Goal: Transaction & Acquisition: Purchase product/service

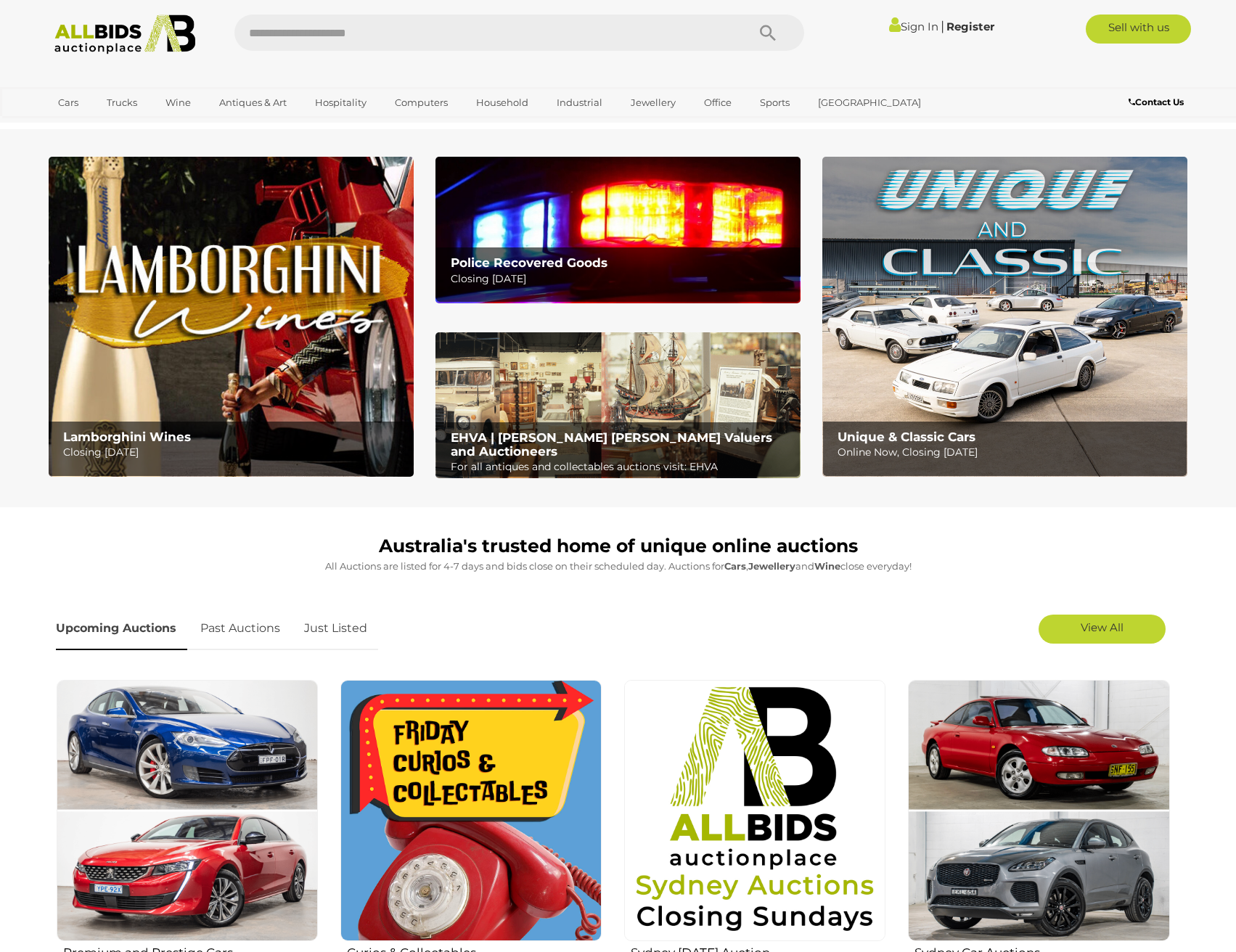
click at [533, 259] on b "Police Recovered Goods" at bounding box center [529, 262] width 157 height 15
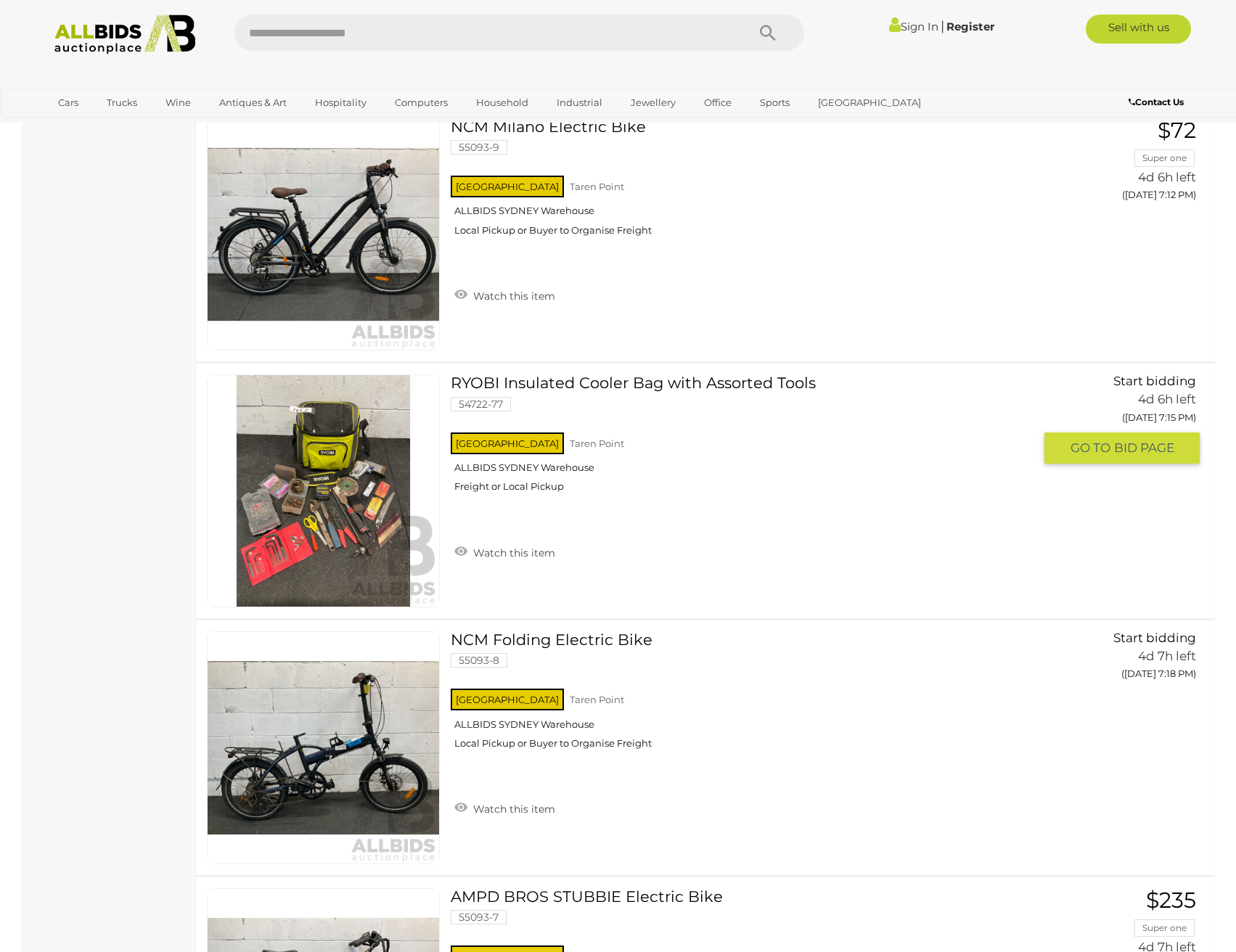
scroll to position [1016, 0]
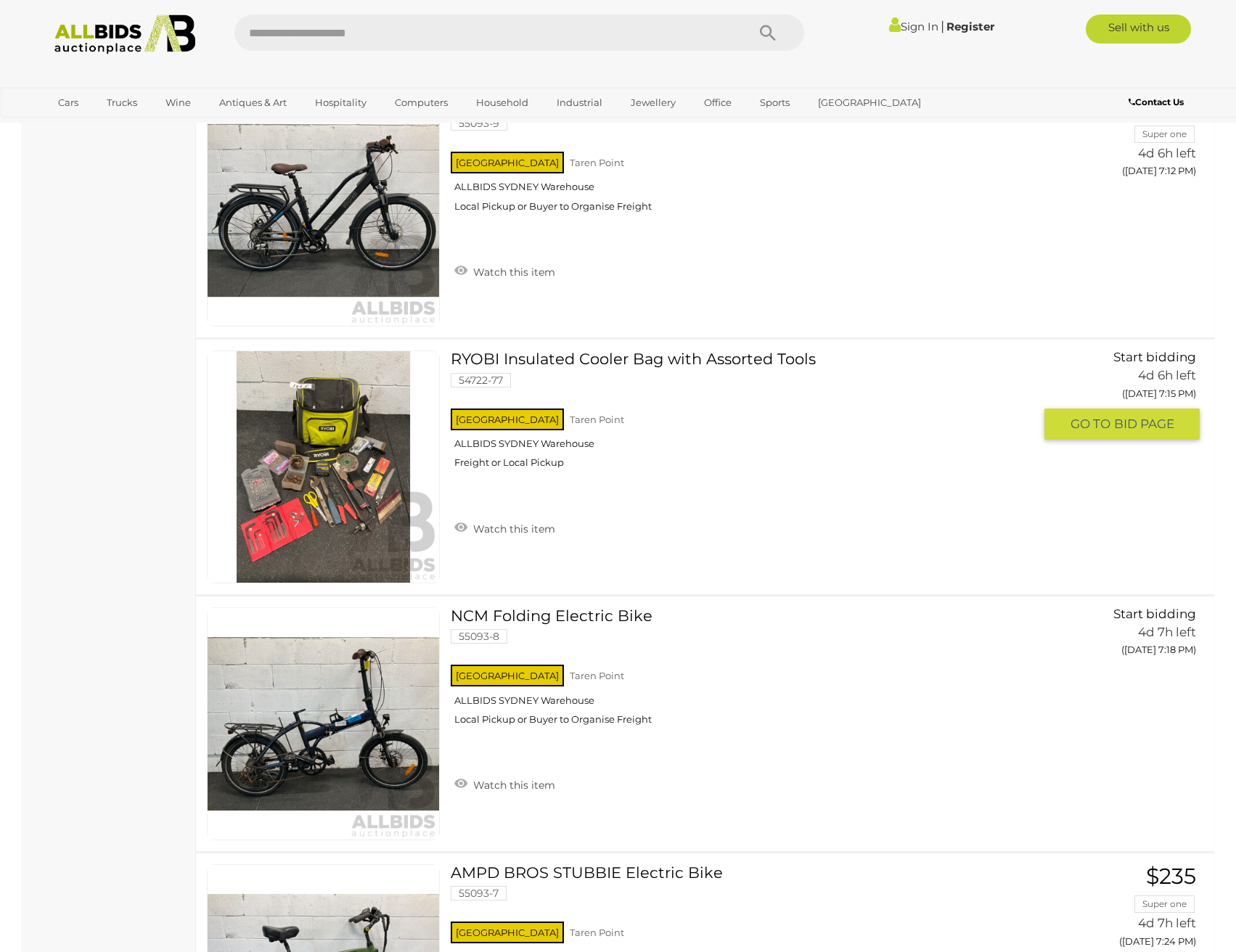
click at [328, 466] on link at bounding box center [323, 466] width 233 height 233
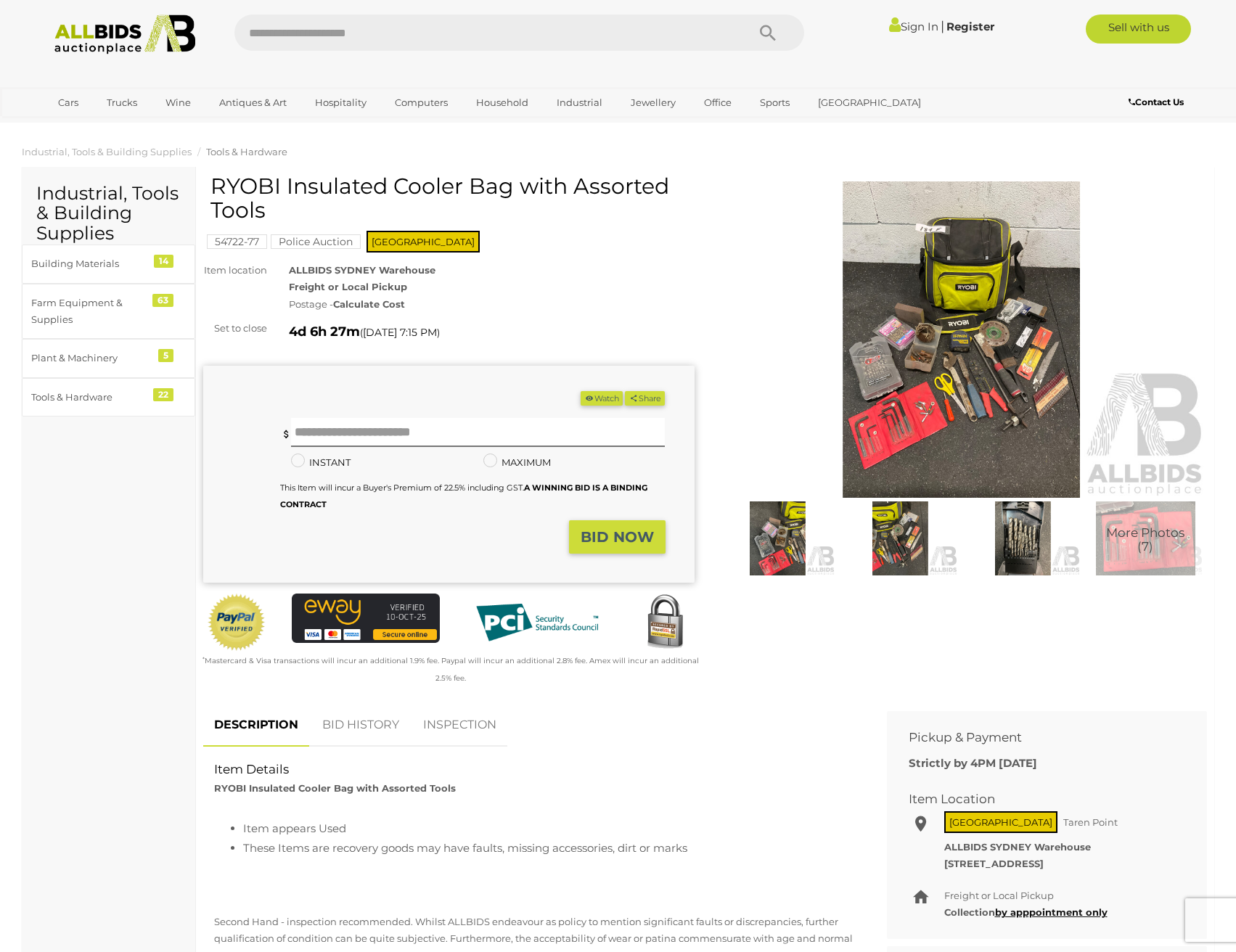
click at [985, 358] on img at bounding box center [962, 340] width 492 height 317
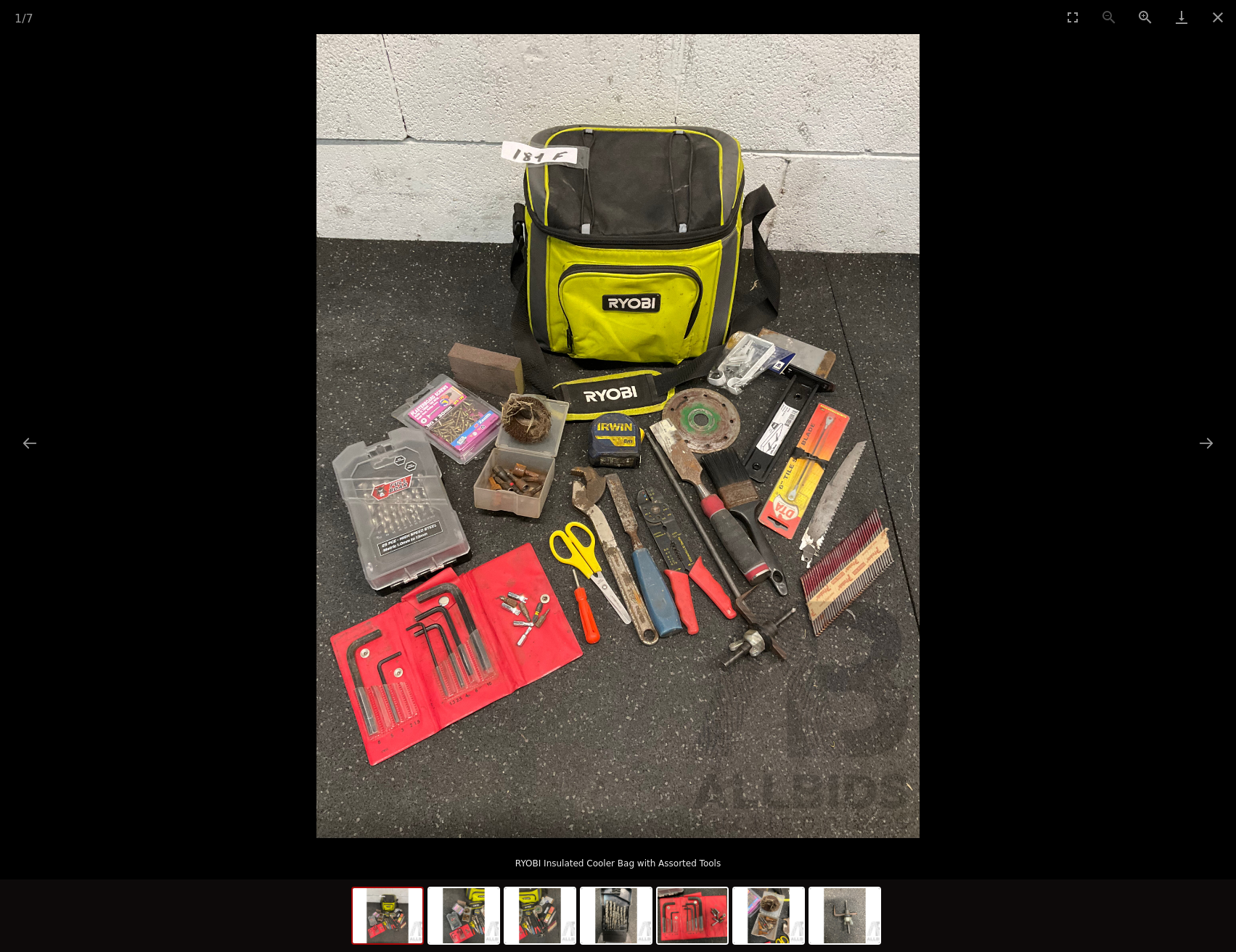
scroll to position [73, 0]
click at [1207, 441] on button "Next slide" at bounding box center [1206, 443] width 30 height 29
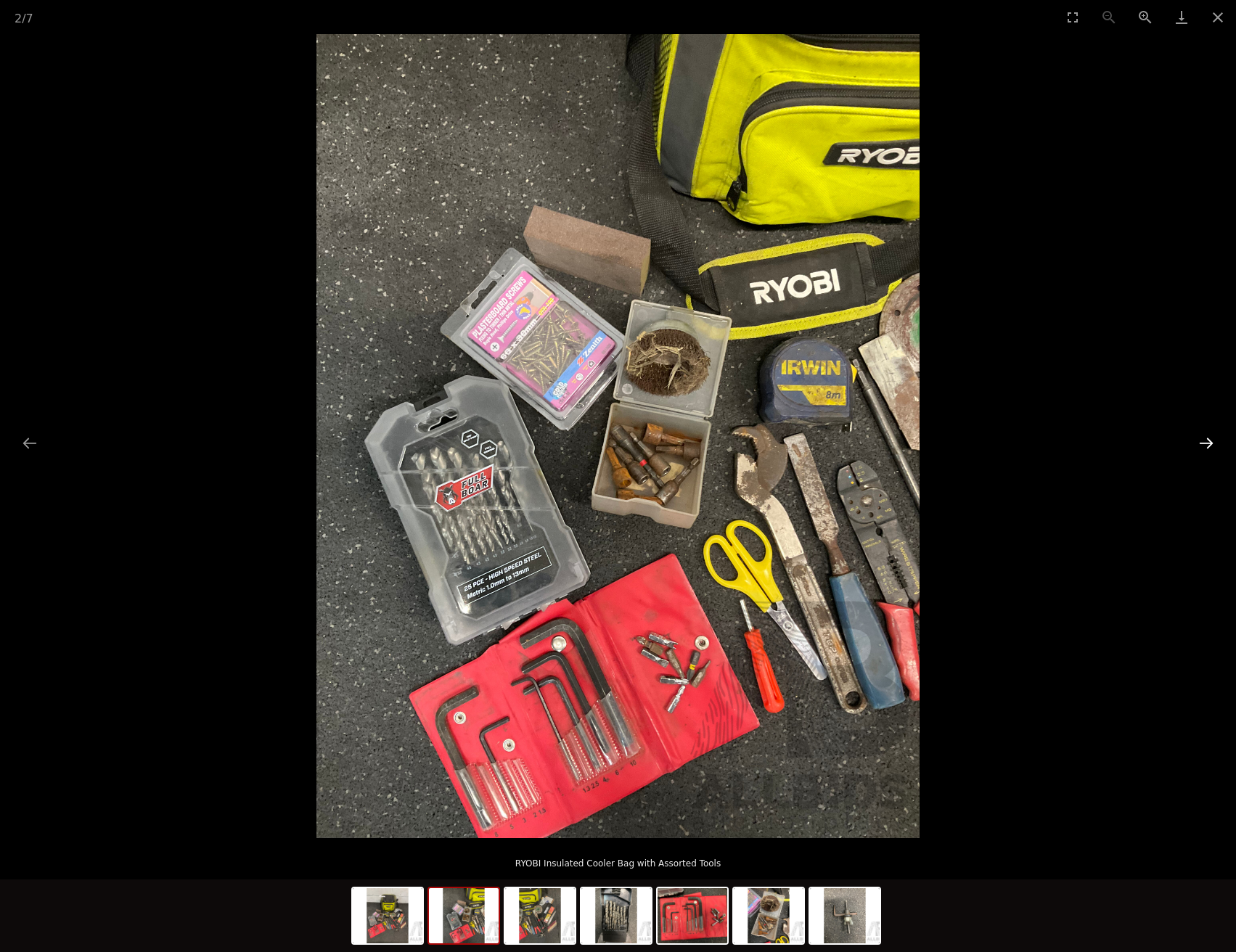
click at [1207, 441] on button "Next slide" at bounding box center [1206, 443] width 30 height 29
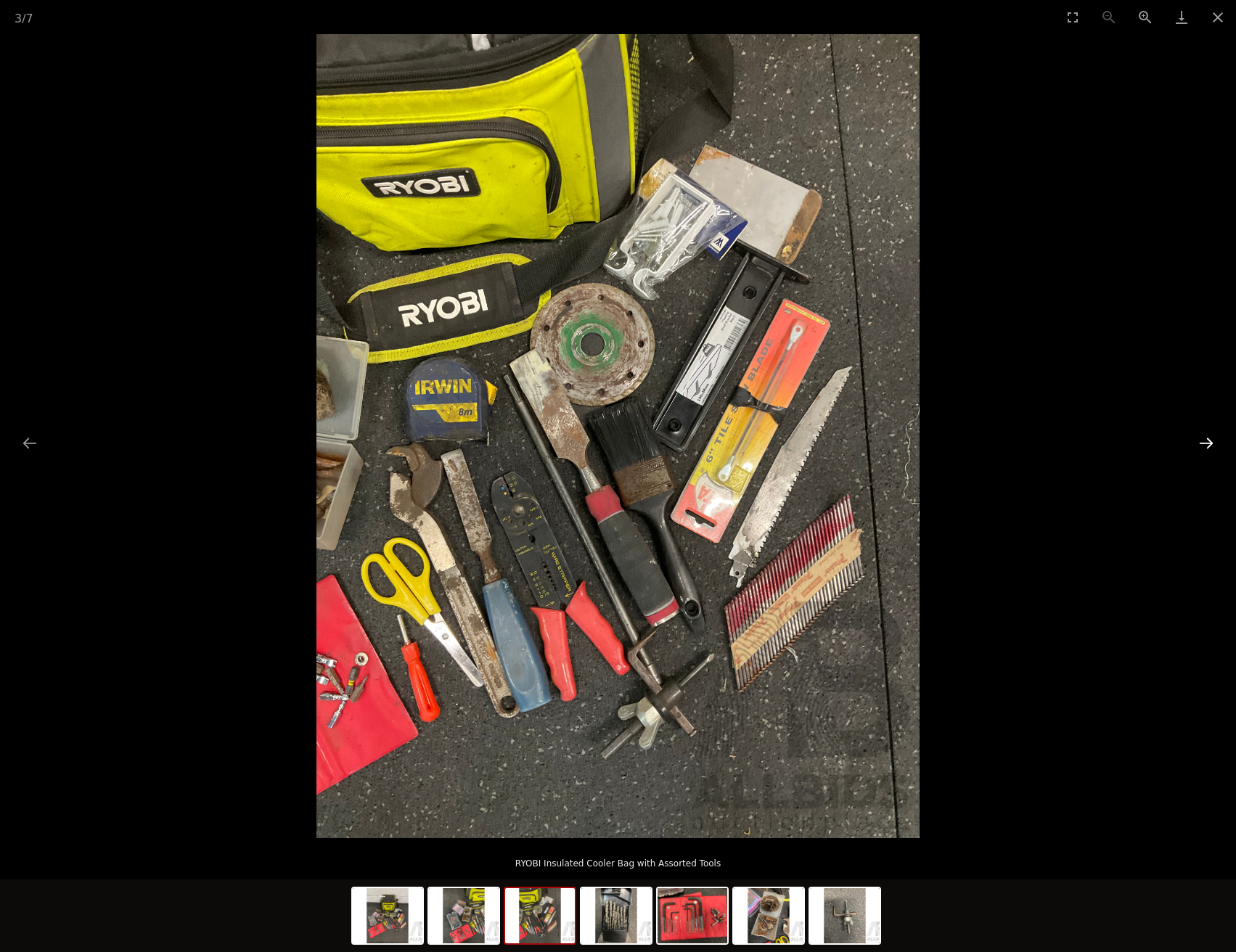
click at [1207, 441] on button "Next slide" at bounding box center [1206, 443] width 30 height 29
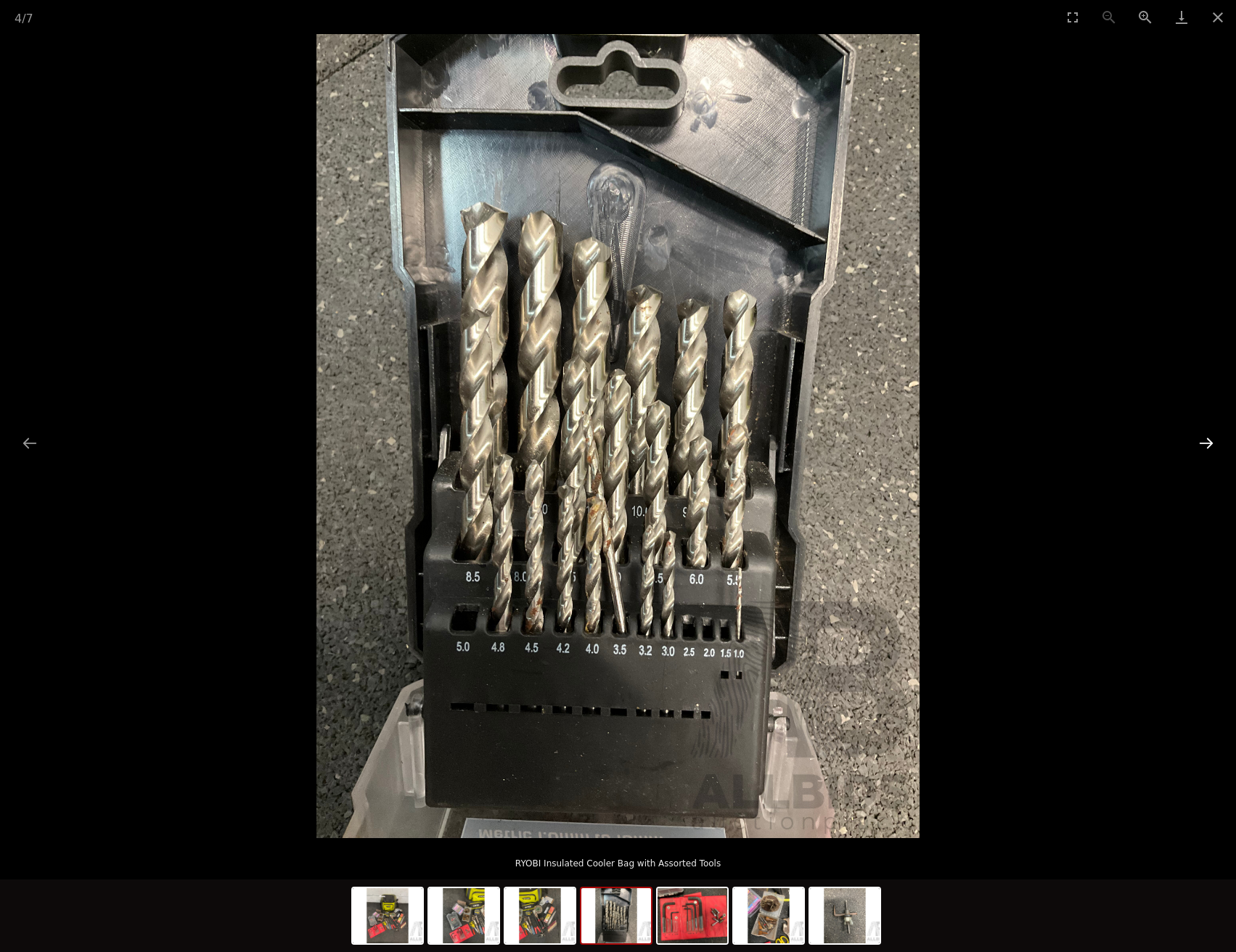
click at [1207, 441] on button "Next slide" at bounding box center [1206, 443] width 30 height 29
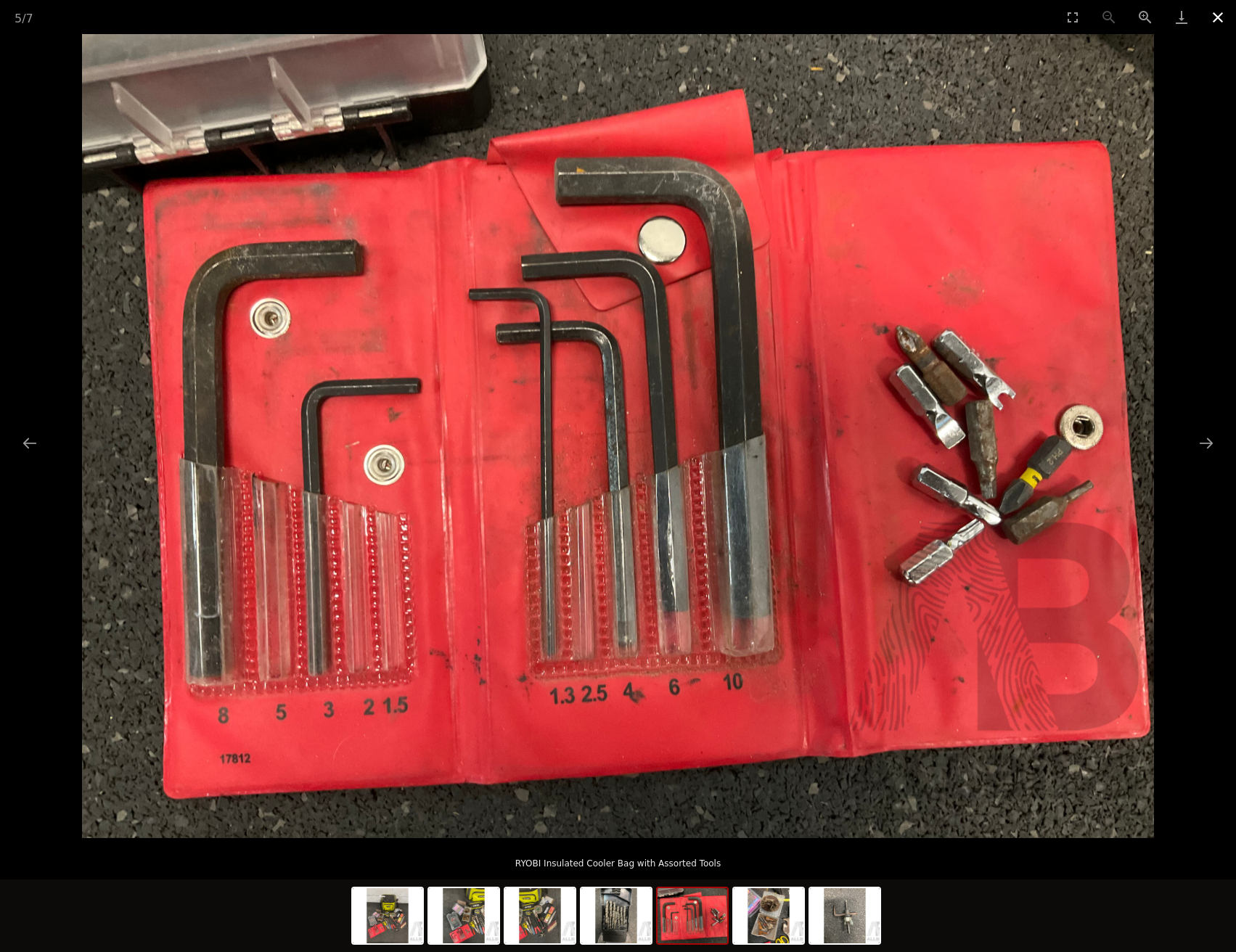
click at [1220, 16] on button "Close gallery" at bounding box center [1218, 16] width 36 height 34
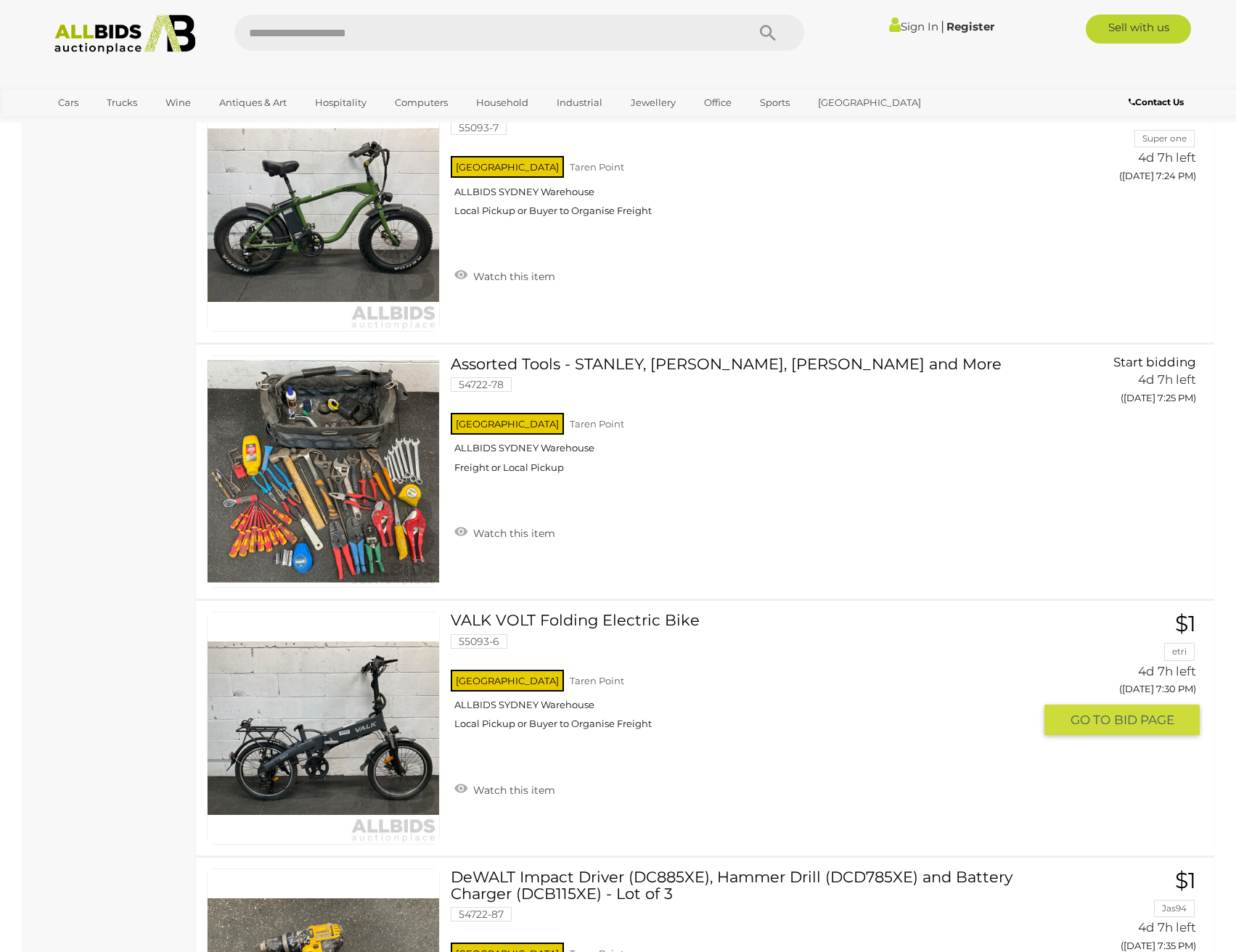
scroll to position [1788, 0]
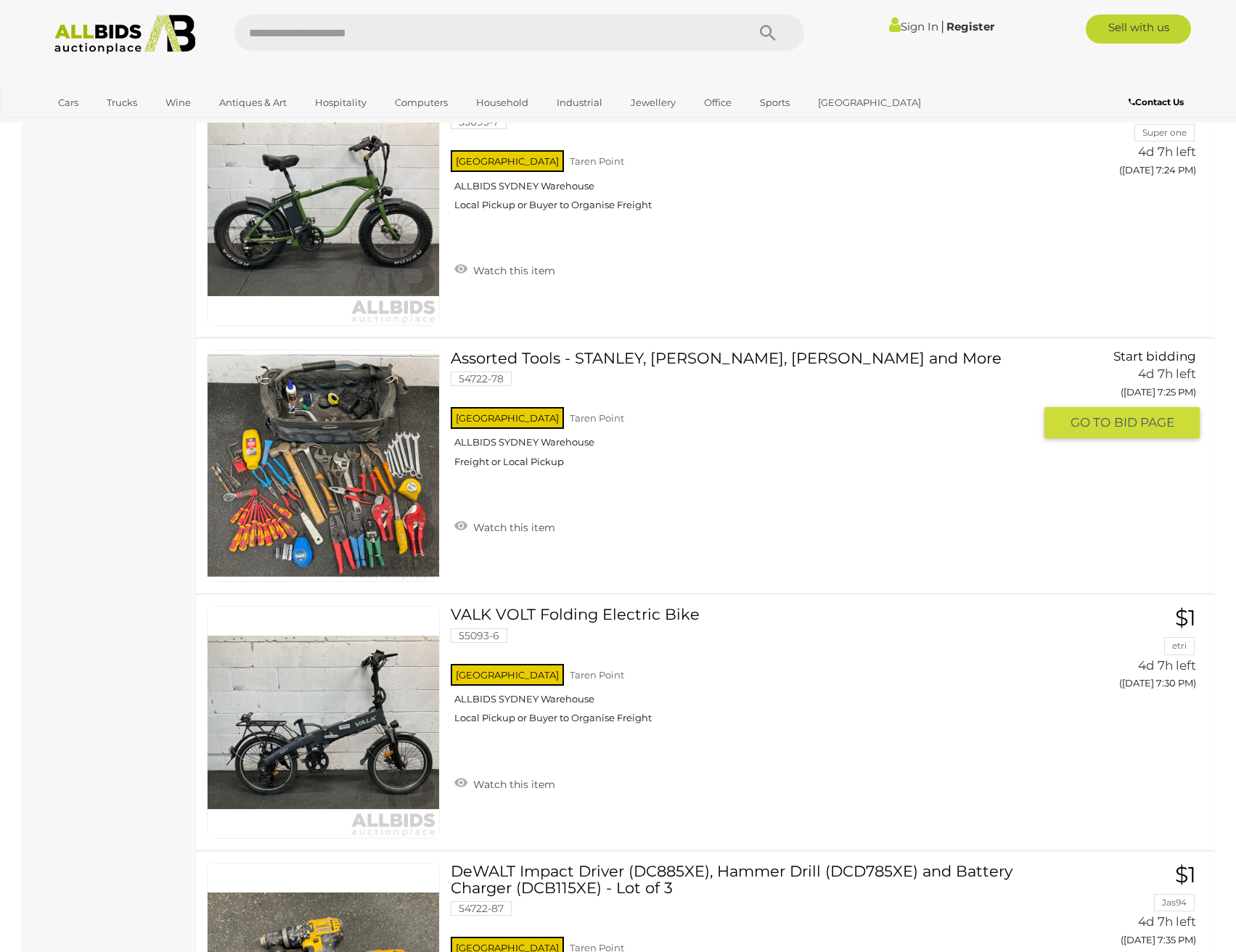
click at [564, 359] on link "Assorted Tools - STANLEY, HARON, TROJAN and More 54722-78 NSW Taren Point" at bounding box center [747, 414] width 572 height 129
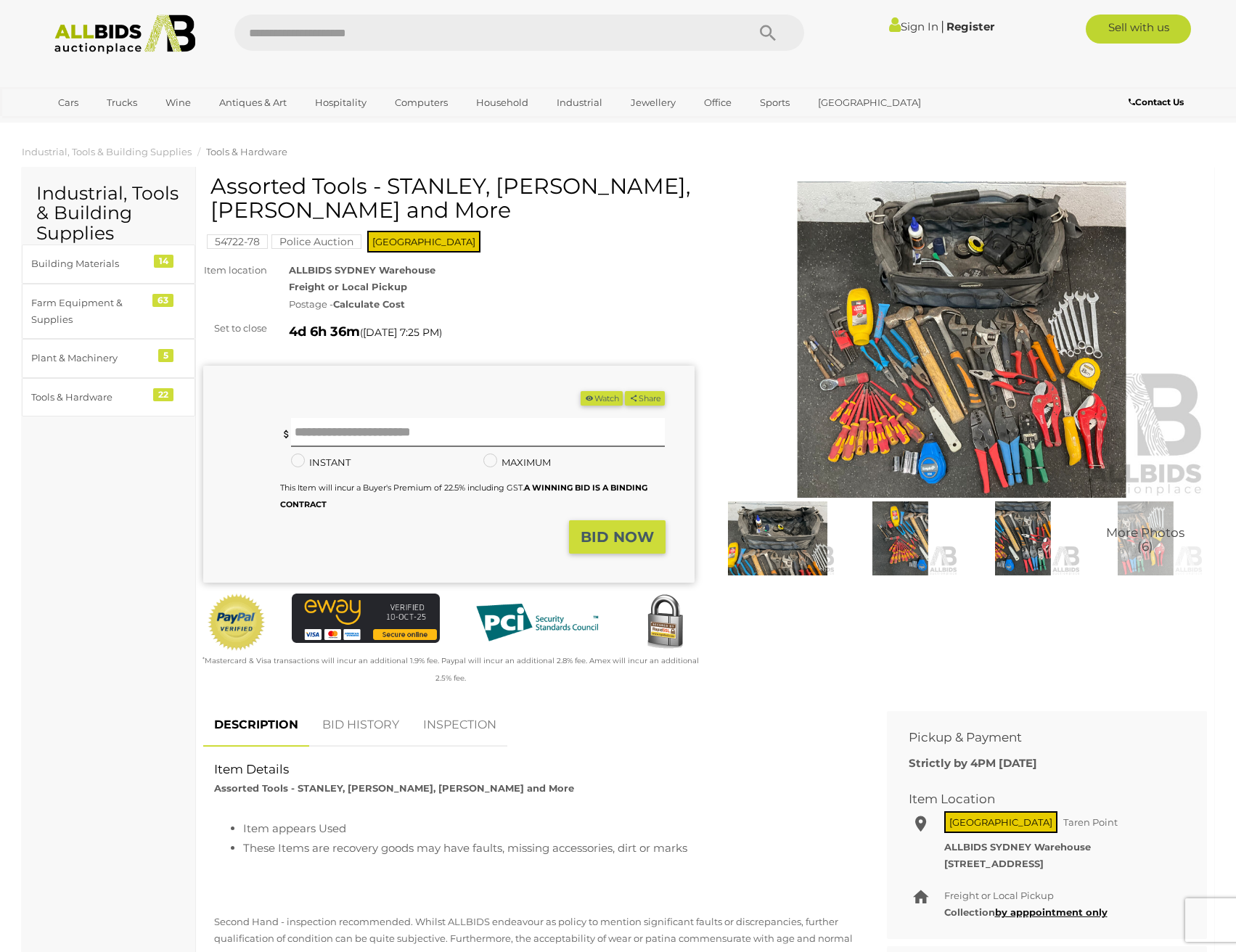
click at [799, 556] on img at bounding box center [777, 539] width 115 height 74
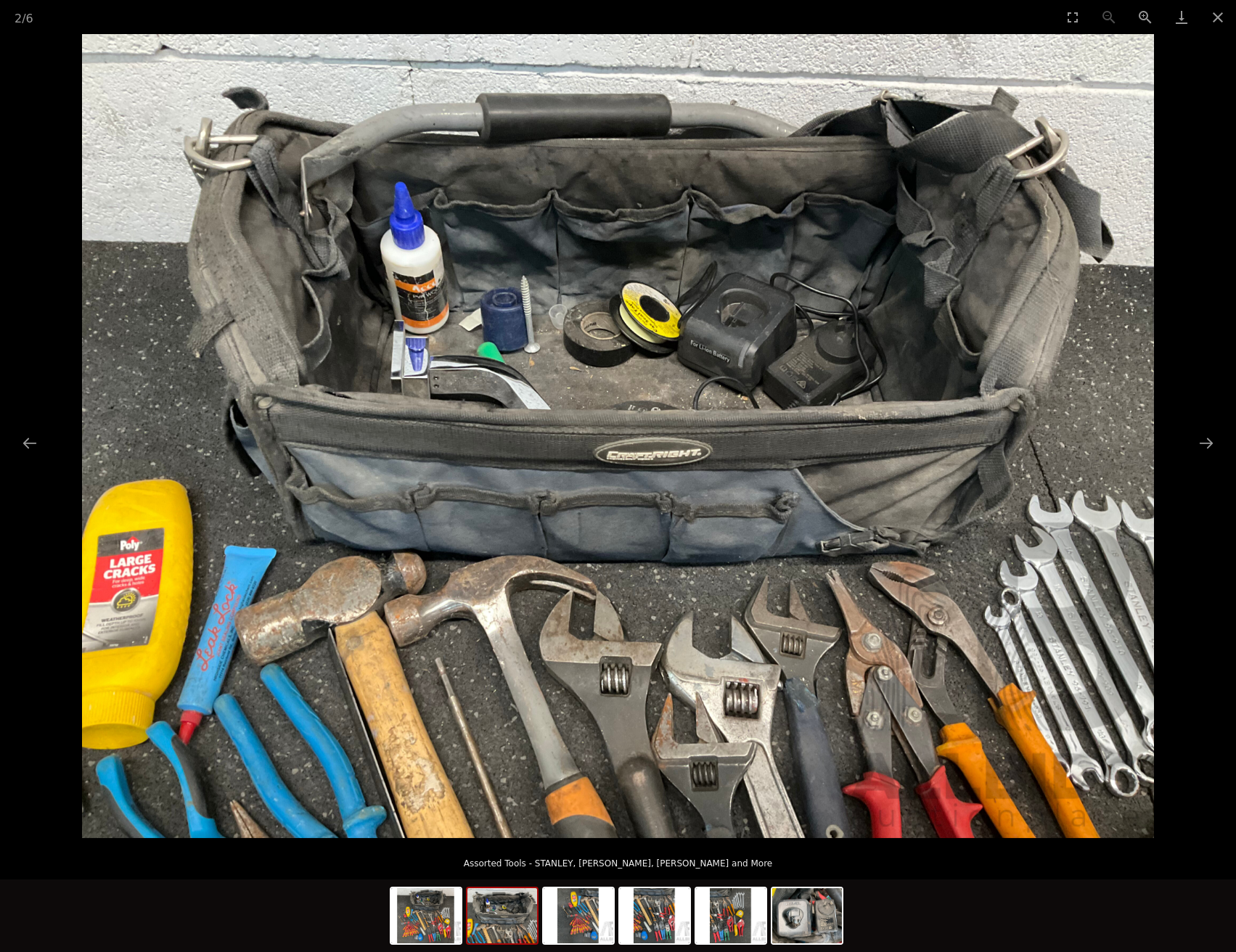
click at [492, 923] on img at bounding box center [502, 916] width 70 height 55
click at [422, 923] on img at bounding box center [426, 916] width 70 height 55
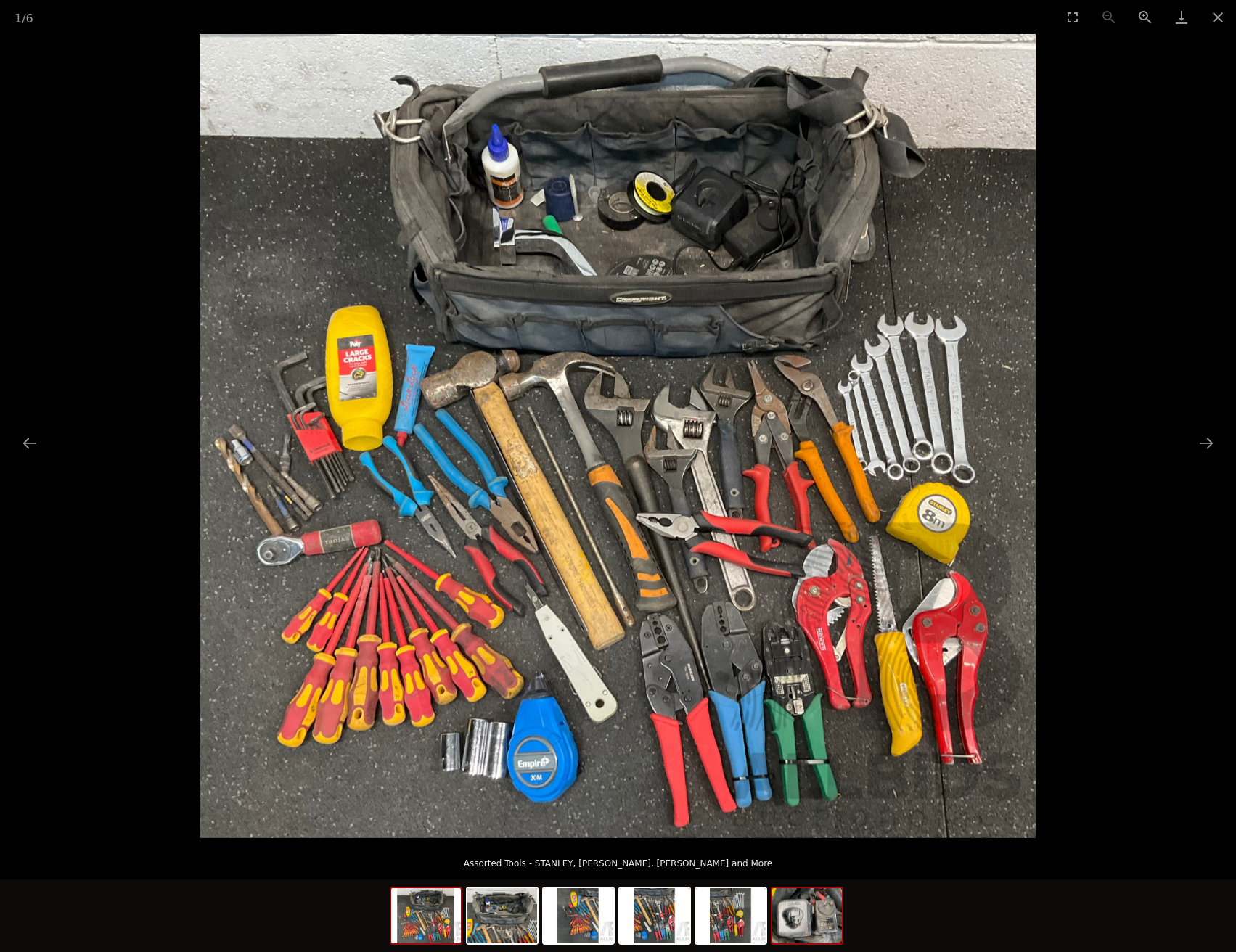
click at [839, 925] on img at bounding box center [807, 916] width 70 height 55
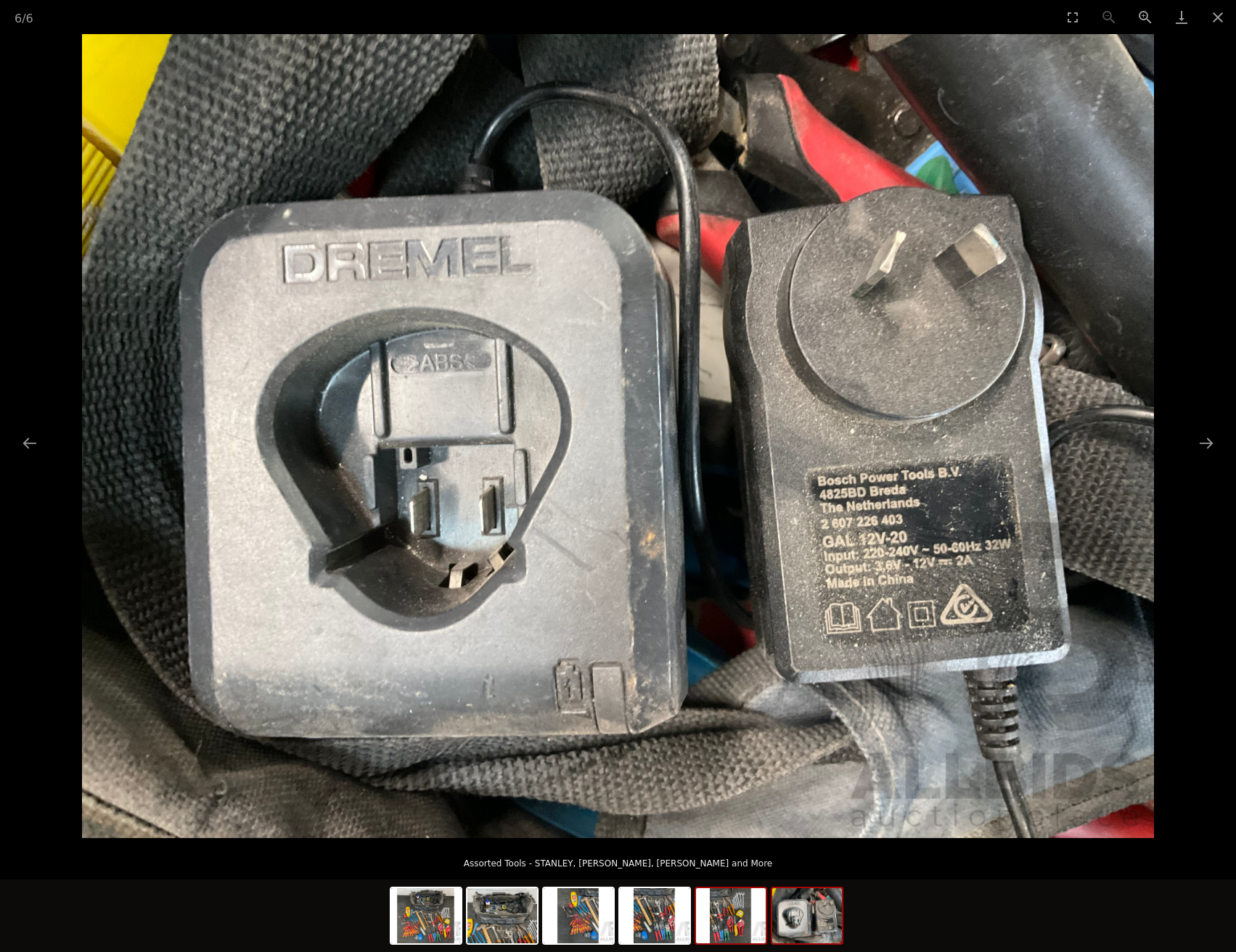
click at [736, 925] on img at bounding box center [731, 916] width 70 height 55
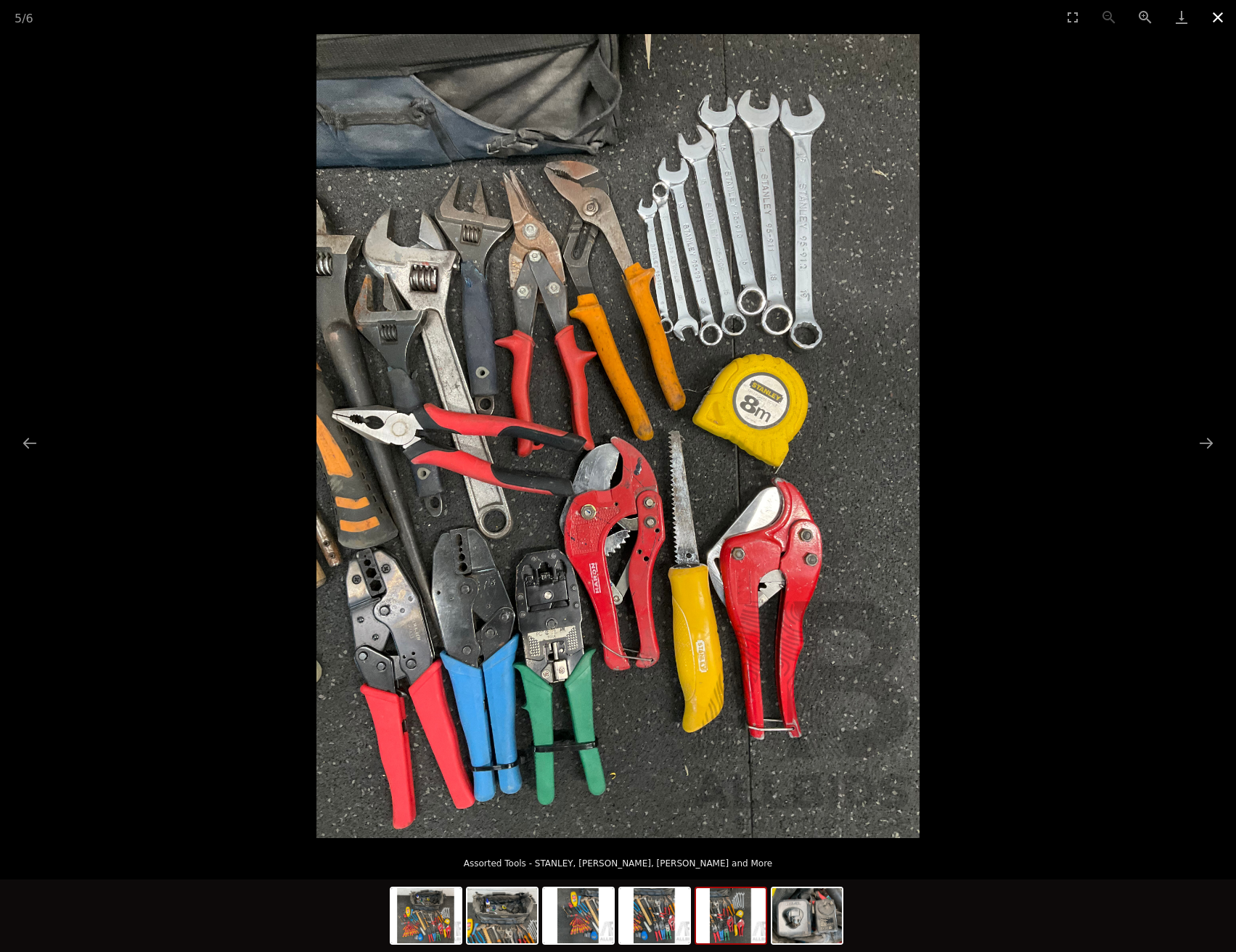
click at [1221, 12] on button "Close gallery" at bounding box center [1218, 16] width 36 height 34
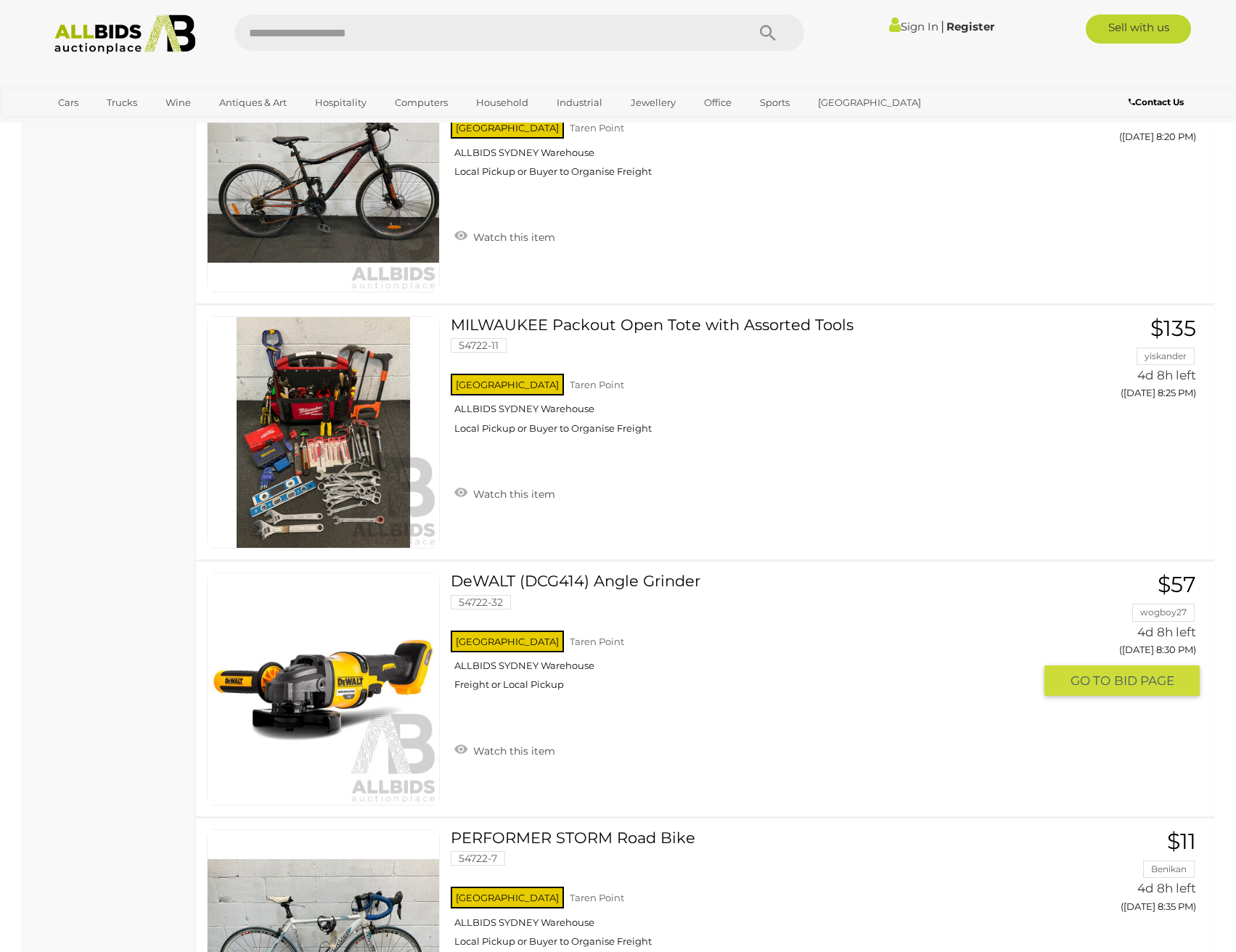
scroll to position [4808, 0]
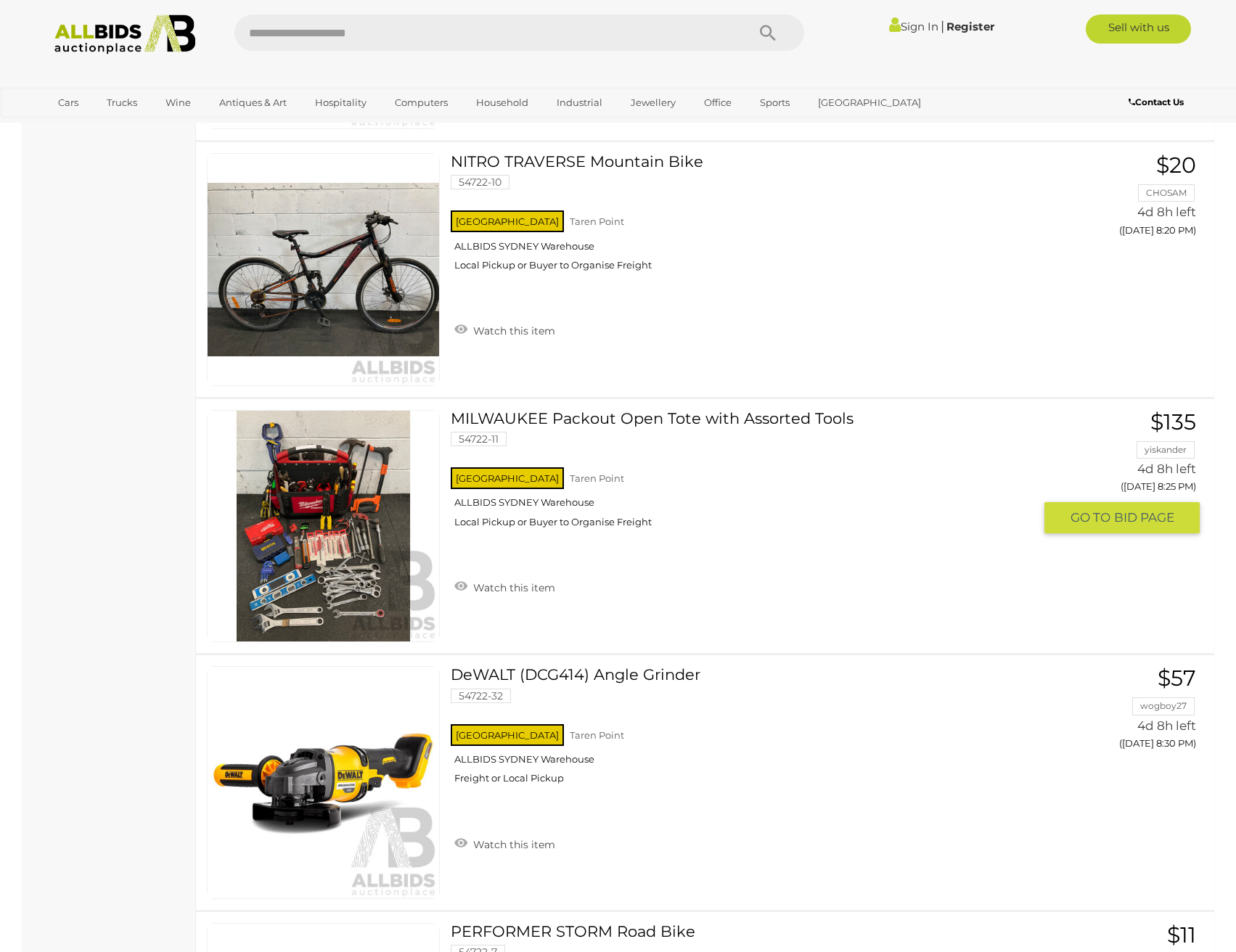
click at [614, 418] on link "MILWAUKEE Packout Open Tote with Assorted Tools 54722-11 NSW Taren Point" at bounding box center [747, 474] width 572 height 129
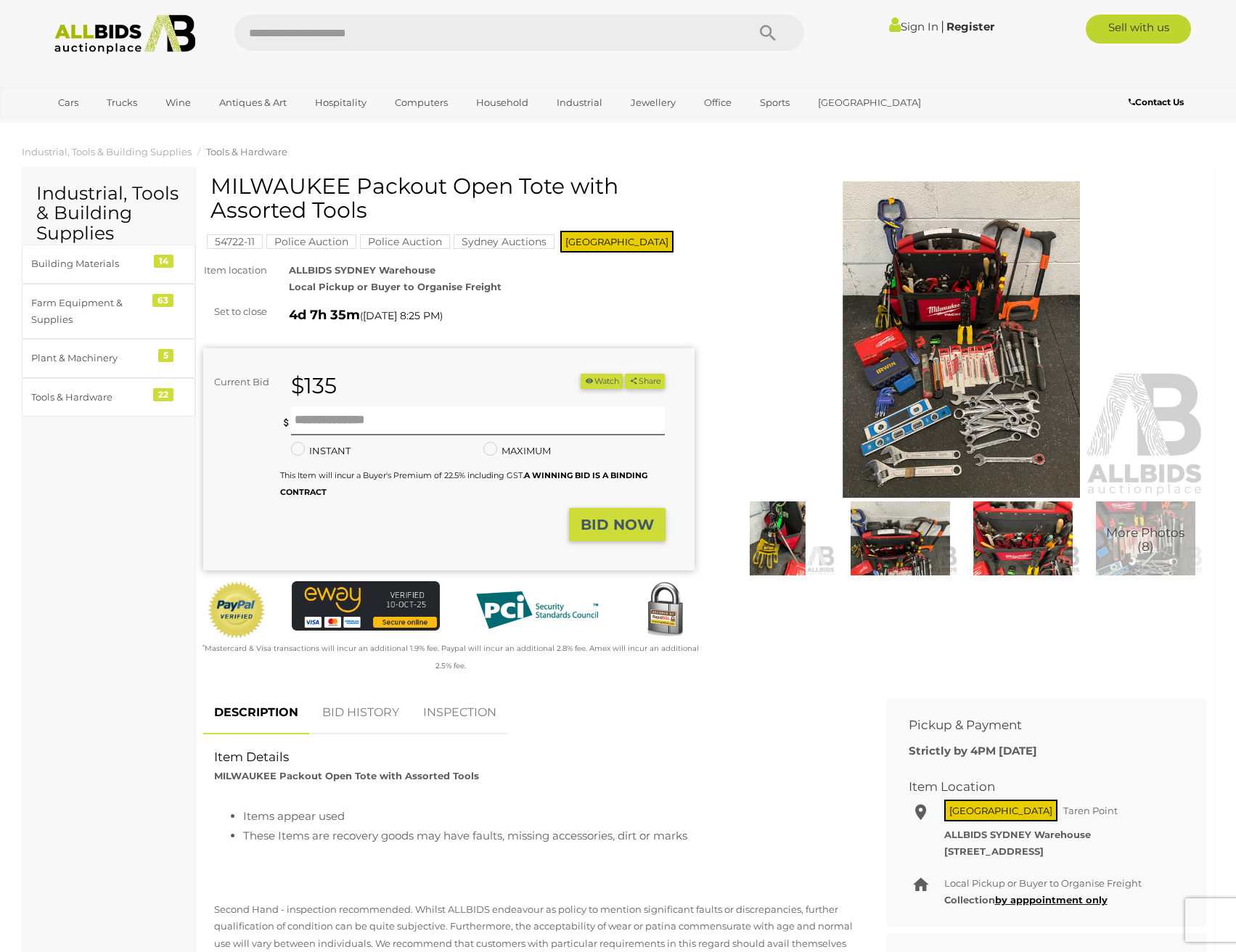
click at [776, 529] on img at bounding box center [777, 539] width 115 height 74
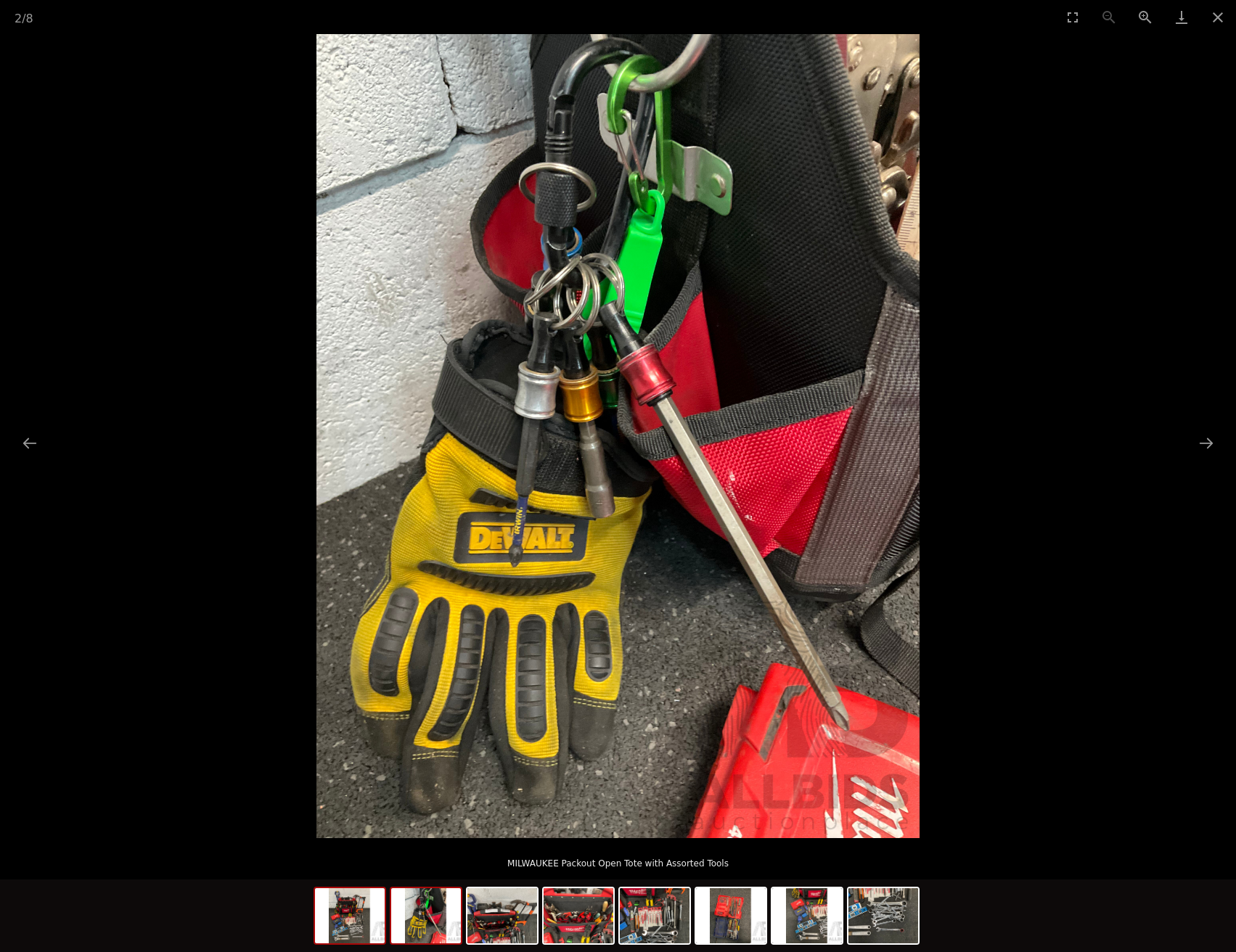
click at [357, 926] on img at bounding box center [350, 916] width 70 height 55
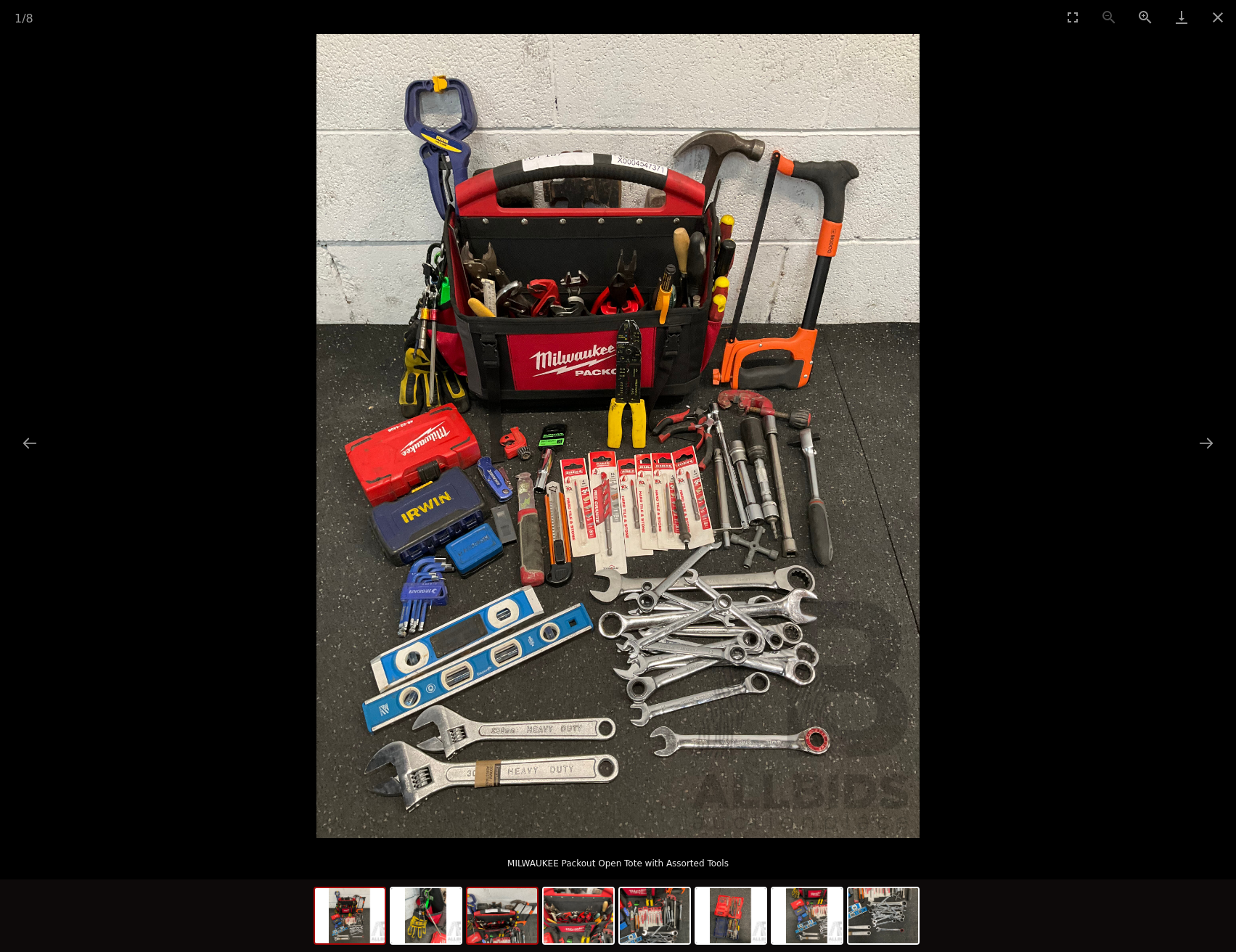
click at [514, 924] on img at bounding box center [502, 916] width 70 height 55
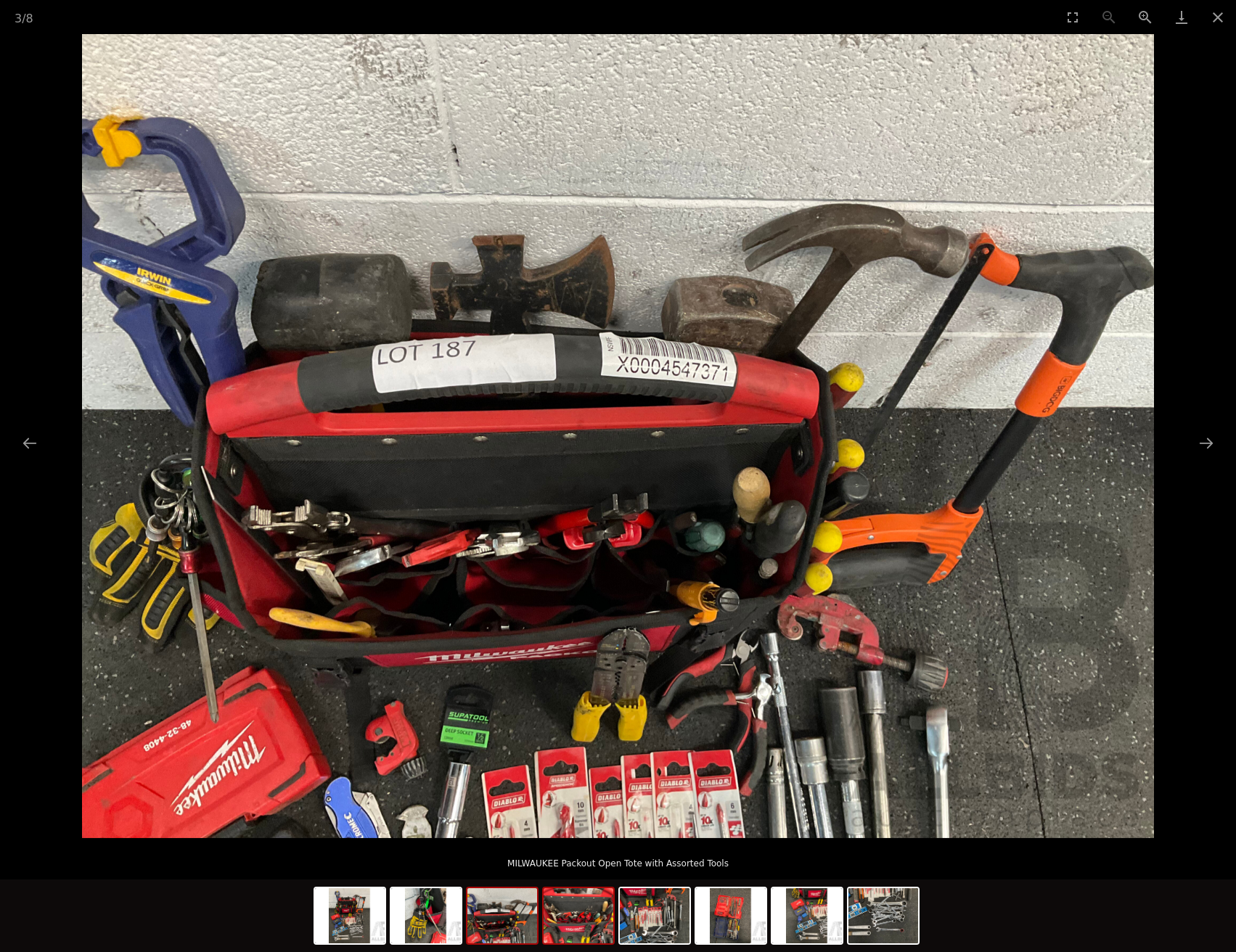
click at [569, 925] on img at bounding box center [578, 916] width 70 height 55
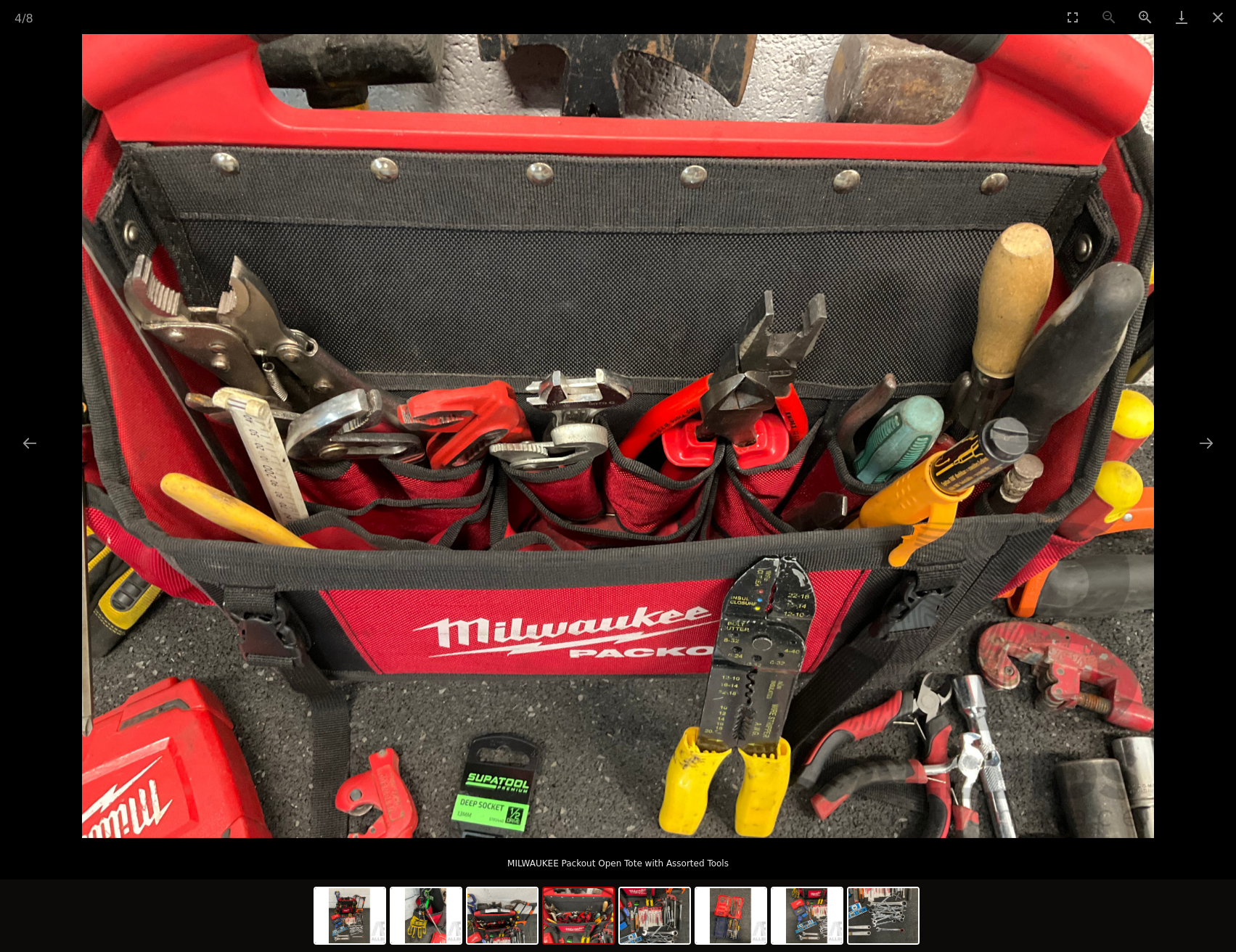
scroll to position [145, 0]
click at [736, 931] on img at bounding box center [731, 916] width 70 height 55
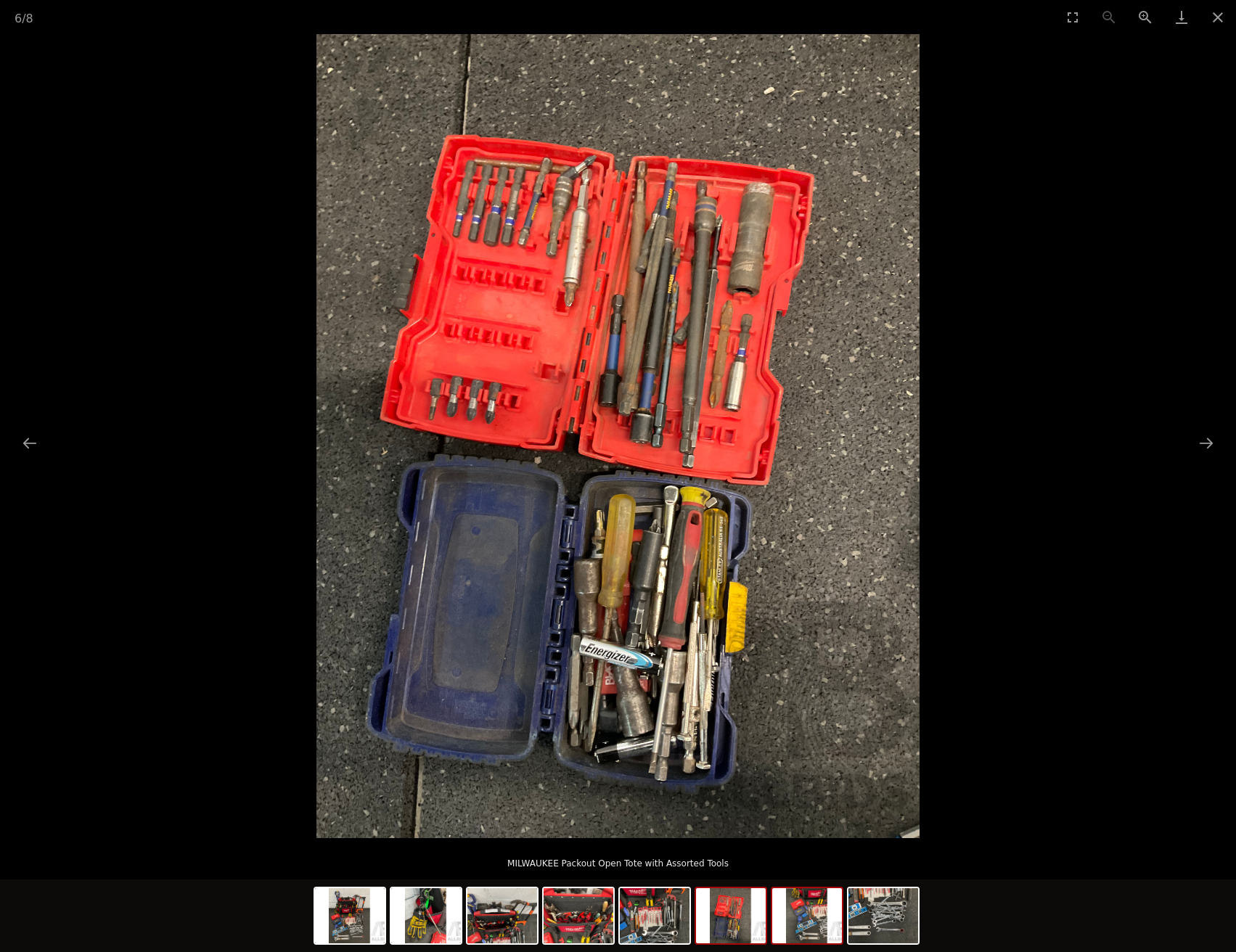
click at [799, 931] on img at bounding box center [807, 916] width 70 height 55
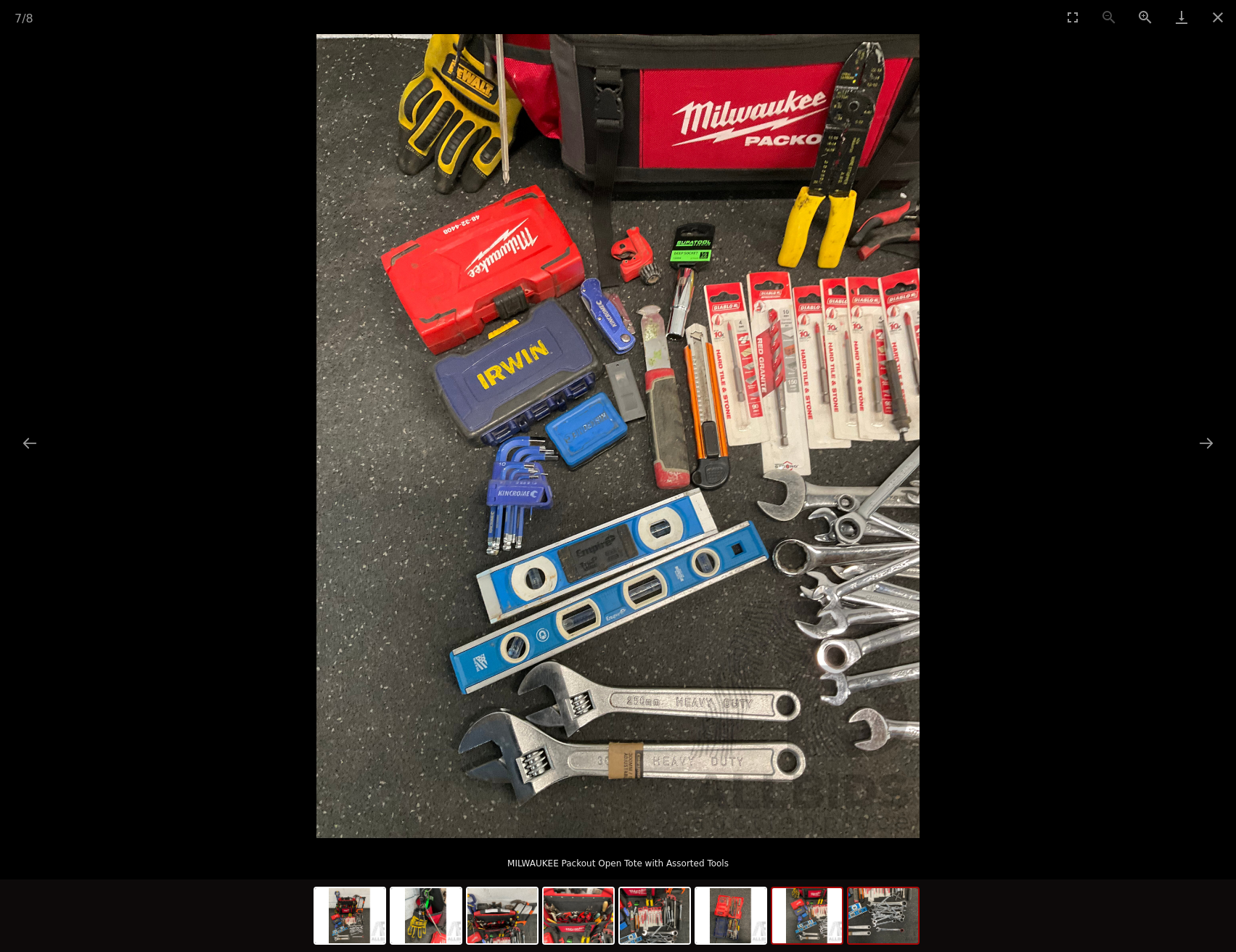
click at [885, 936] on img at bounding box center [883, 916] width 70 height 55
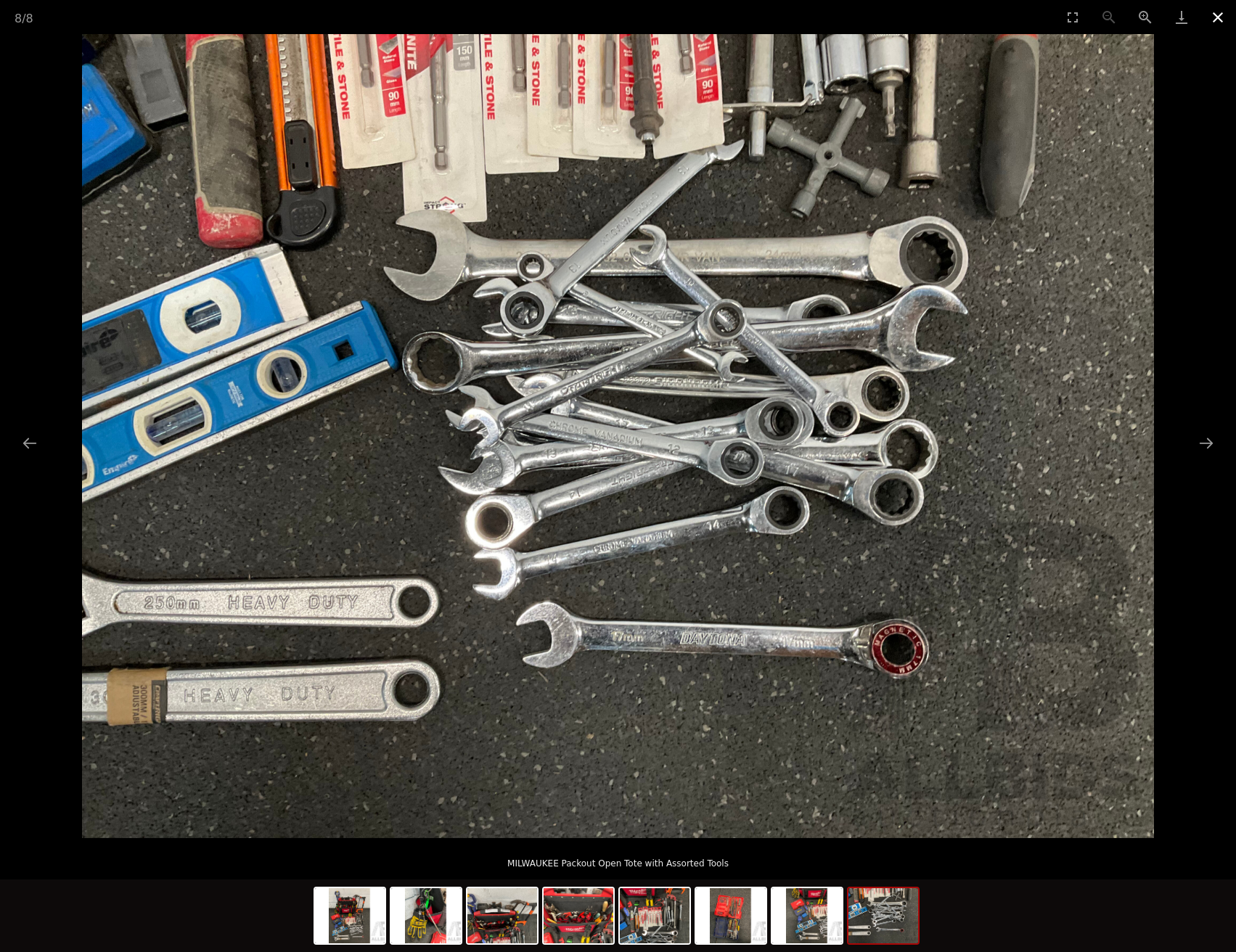
click at [1213, 11] on button "Close gallery" at bounding box center [1218, 16] width 36 height 34
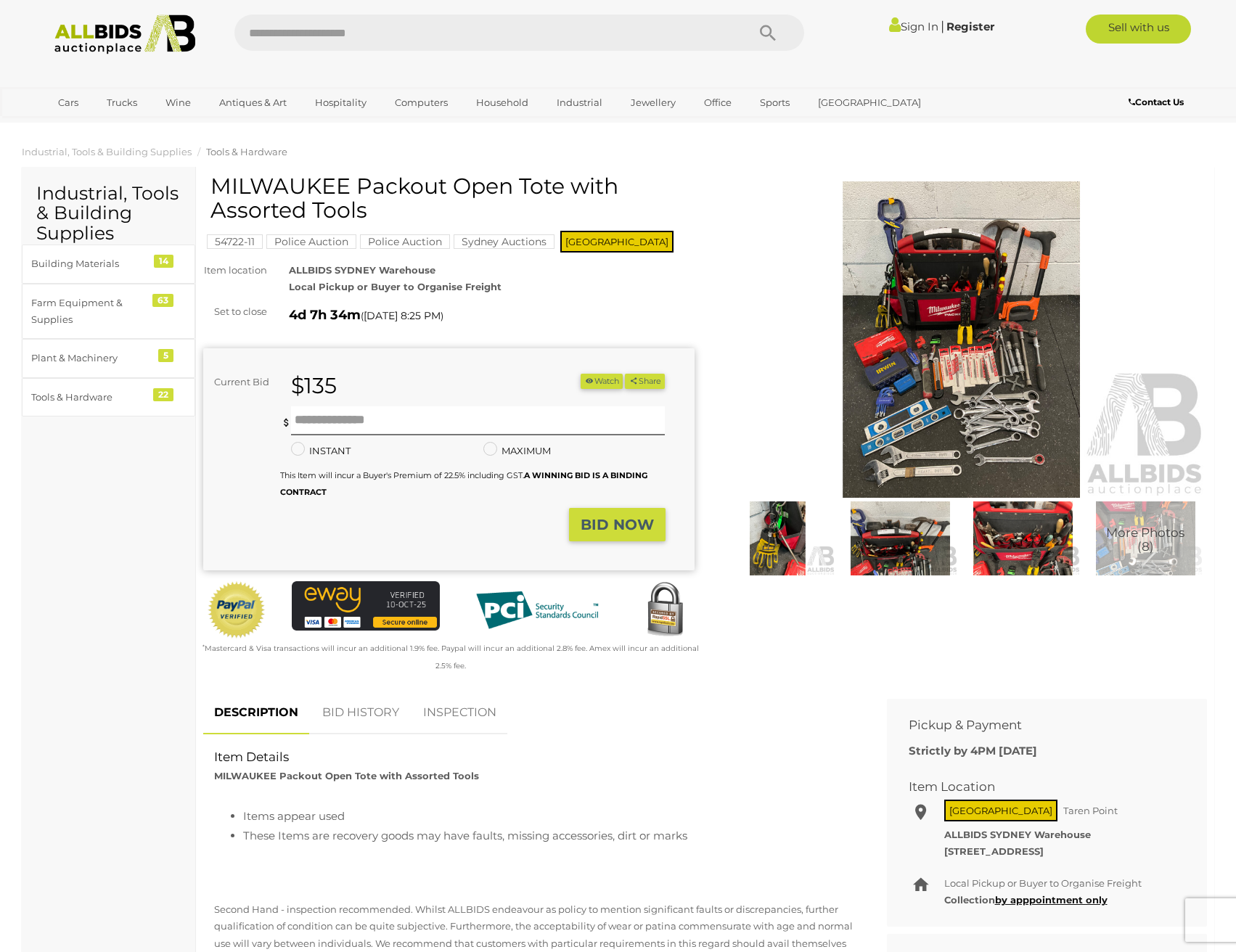
click at [77, 39] on img at bounding box center [126, 35] width 158 height 40
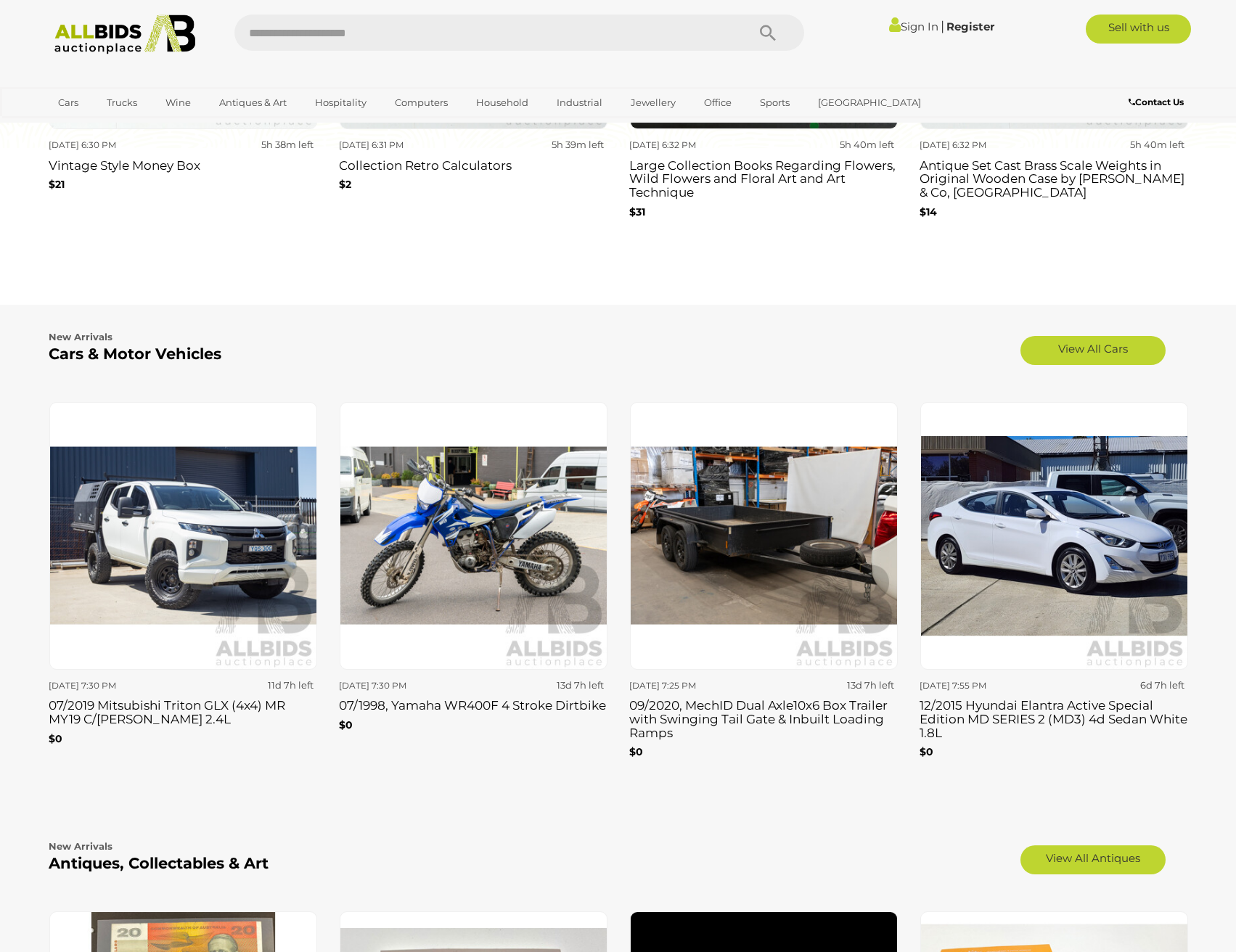
scroll to position [1742, 0]
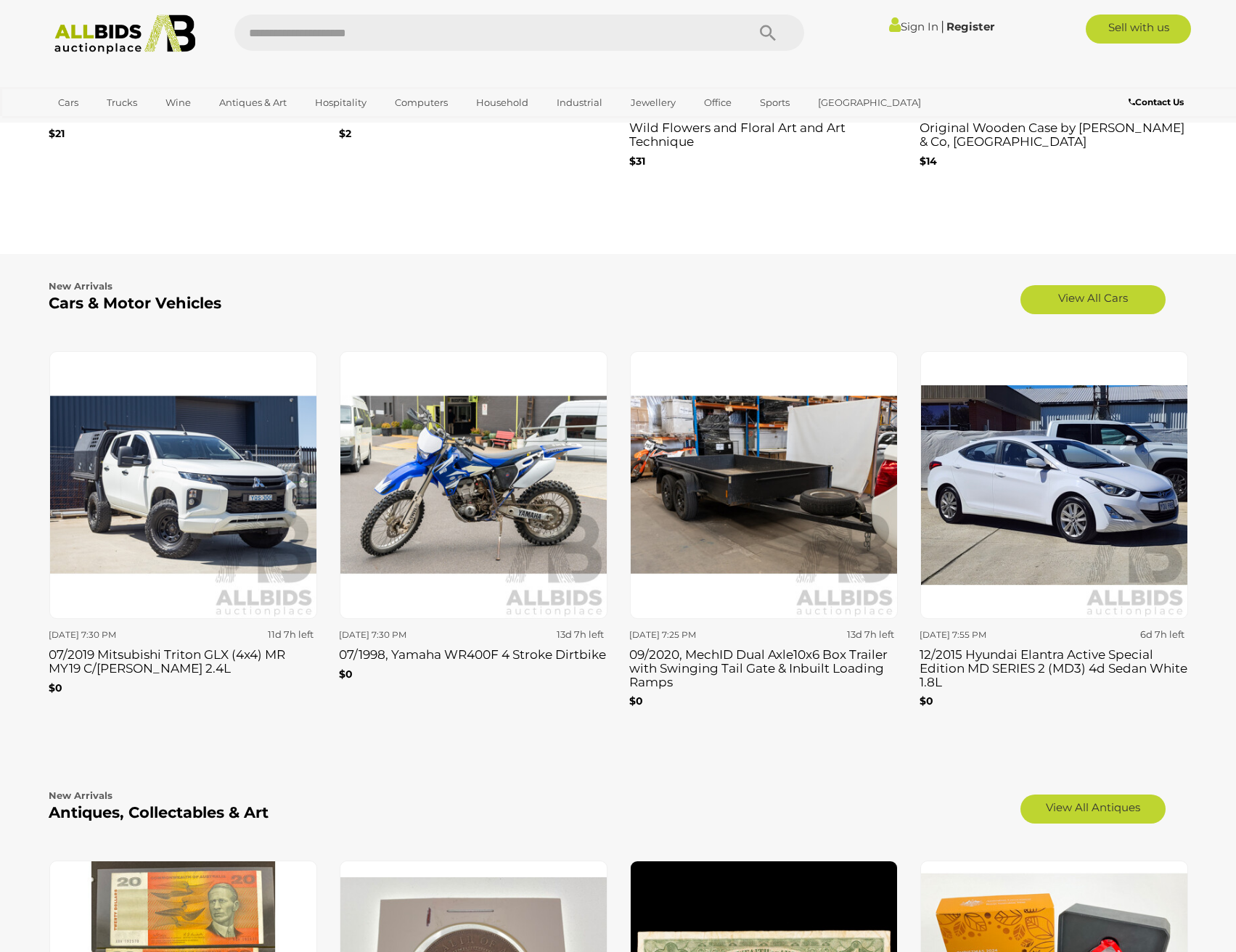
click at [731, 656] on h3 "09/2020, MechID Dual Axle10x6 Box Trailer with Swinging Tail Gate & Inbuilt Loa…" at bounding box center [763, 666] width 268 height 44
